Goal: Information Seeking & Learning: Understand process/instructions

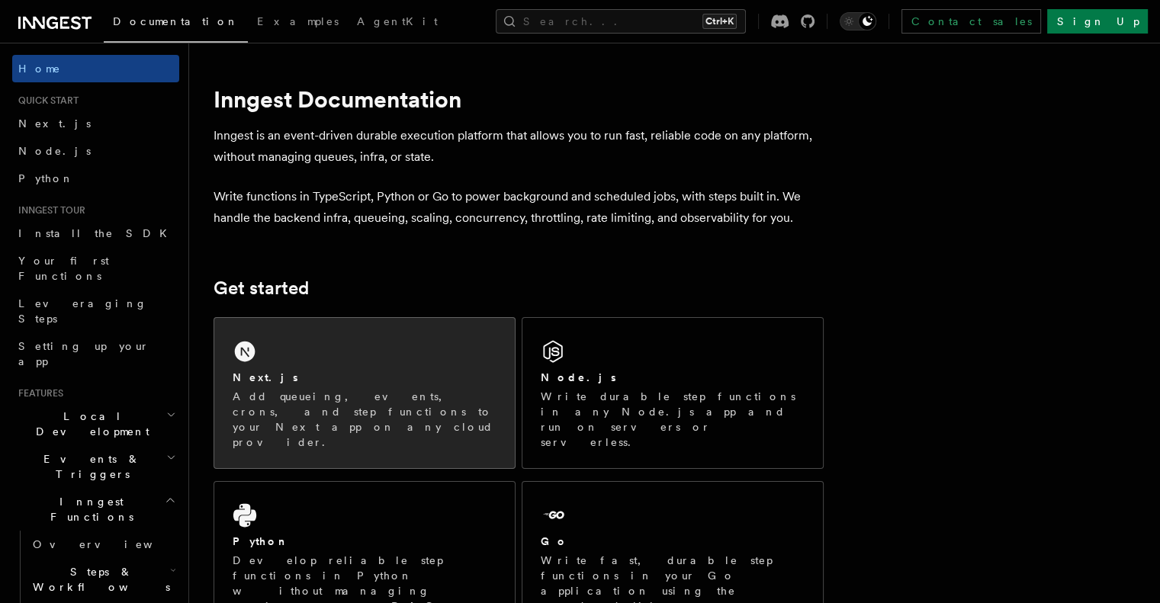
click at [411, 332] on div "Next.js Add queueing, events, crons, and step functions to your Next app on any…" at bounding box center [364, 393] width 301 height 150
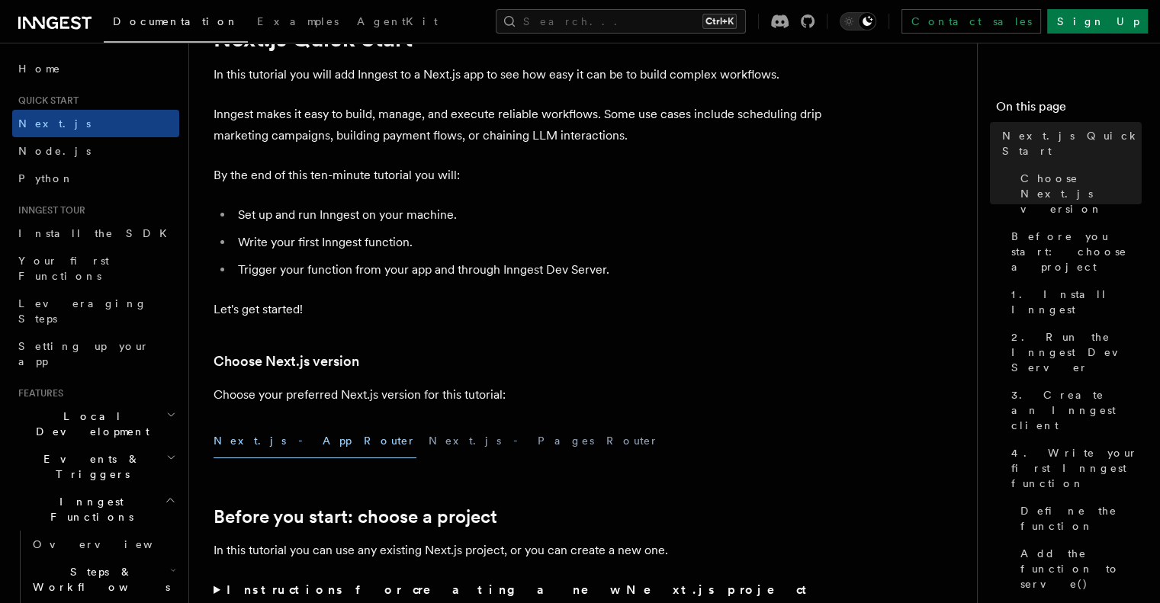
scroll to position [88, 0]
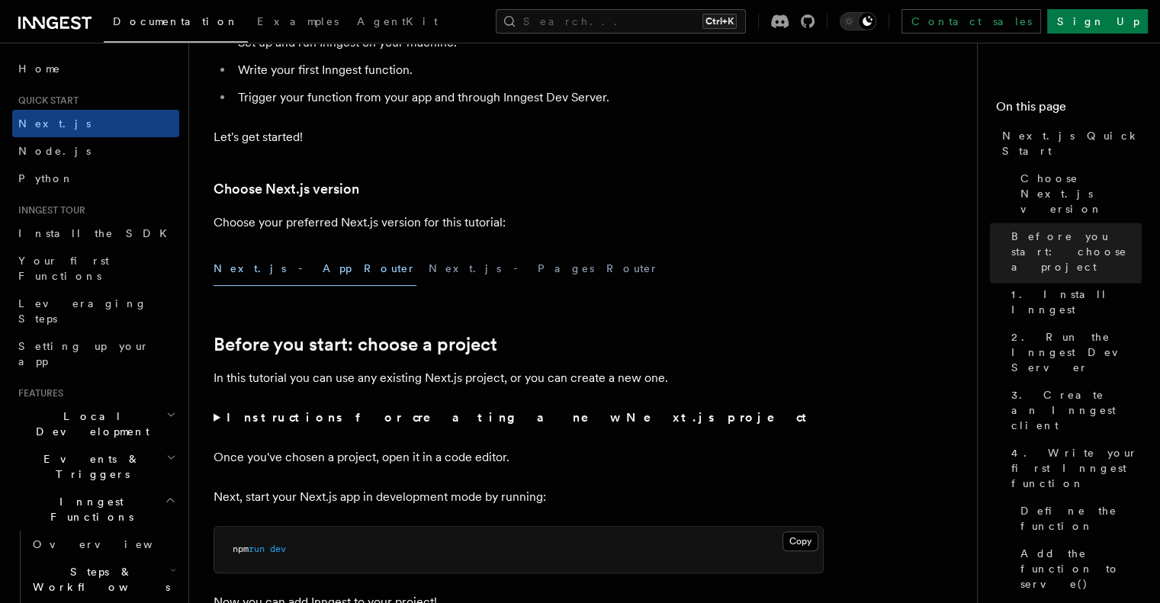
scroll to position [0, 0]
